Goal: Check status: Check status

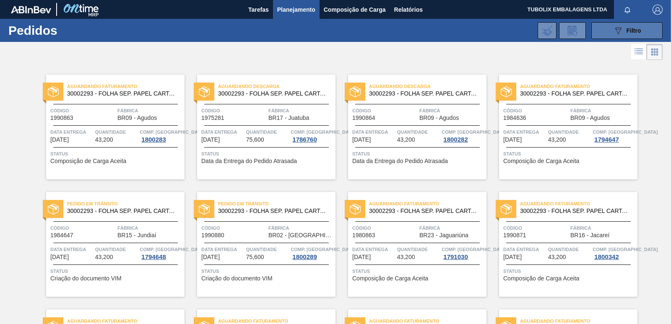
click at [631, 34] on div "089F7B8B-B2A5-4AFE-B5C0-19BA573D28AC Filtro" at bounding box center [628, 31] width 28 height 10
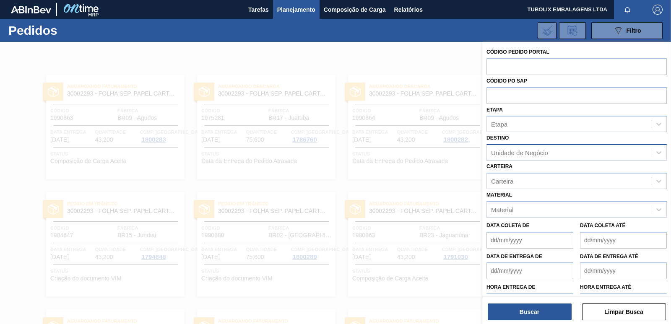
click at [536, 150] on div "Unidade de Negócio" at bounding box center [519, 152] width 57 height 7
type input "JUATU"
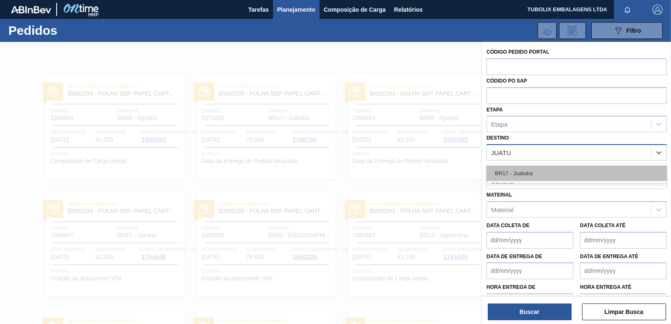
click at [527, 172] on div "BR17 - Juatuba" at bounding box center [577, 174] width 180 height 16
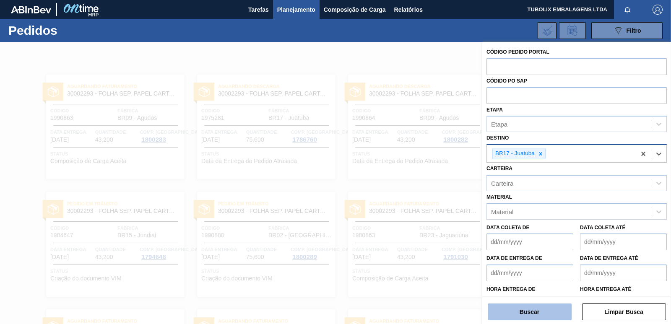
click at [535, 313] on button "Buscar" at bounding box center [530, 312] width 84 height 17
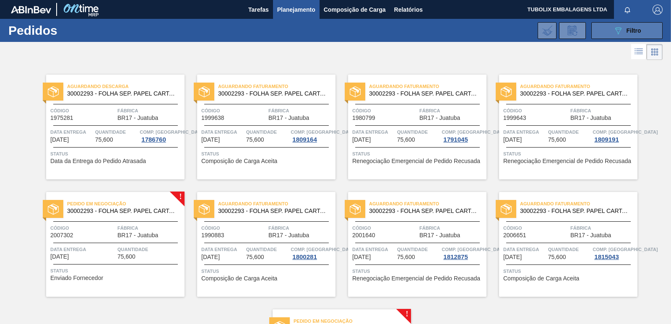
click at [616, 26] on icon "089F7B8B-B2A5-4AFE-B5C0-19BA573D28AC" at bounding box center [619, 31] width 10 height 10
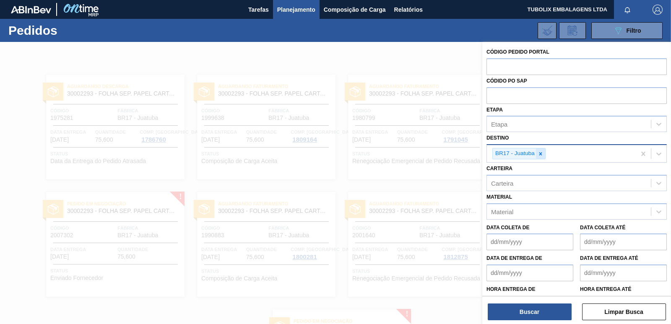
click at [541, 154] on icon at bounding box center [541, 153] width 3 height 3
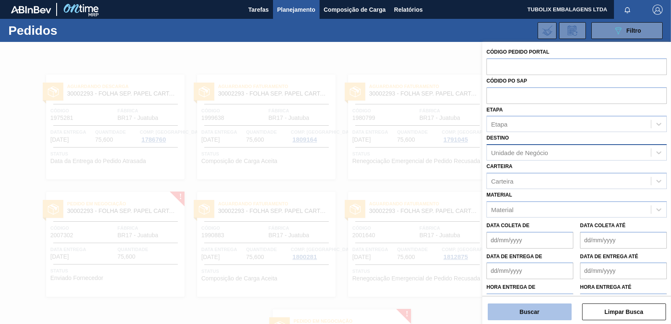
click at [552, 311] on button "Buscar" at bounding box center [530, 312] width 84 height 17
